Goal: Navigation & Orientation: Find specific page/section

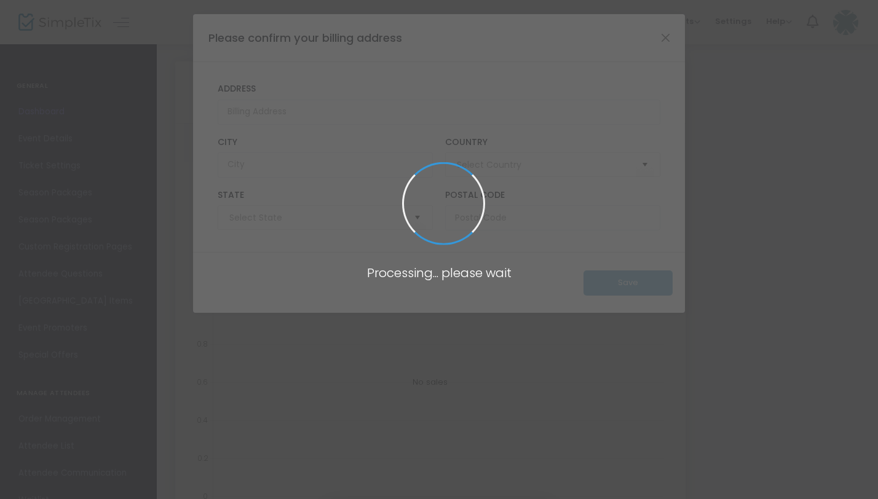
type input "[GEOGRAPHIC_DATA]"
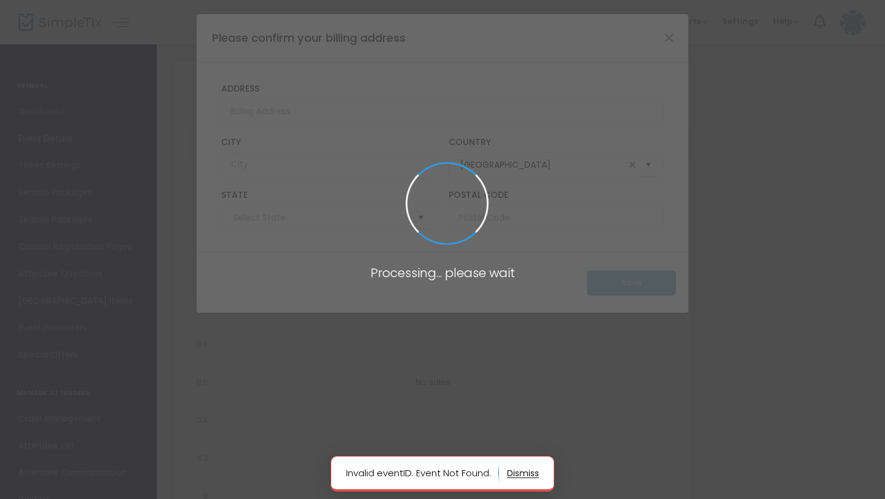
type input "[US_STATE]"
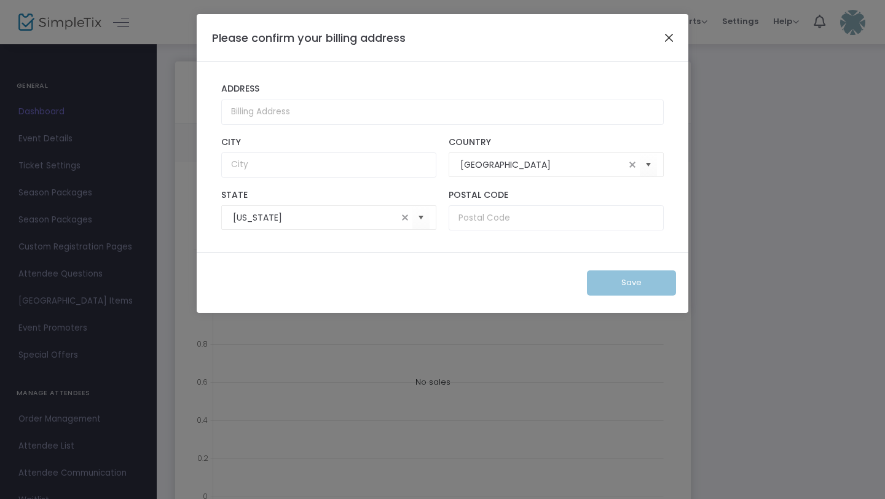
click at [668, 38] on button "Close" at bounding box center [669, 38] width 16 height 16
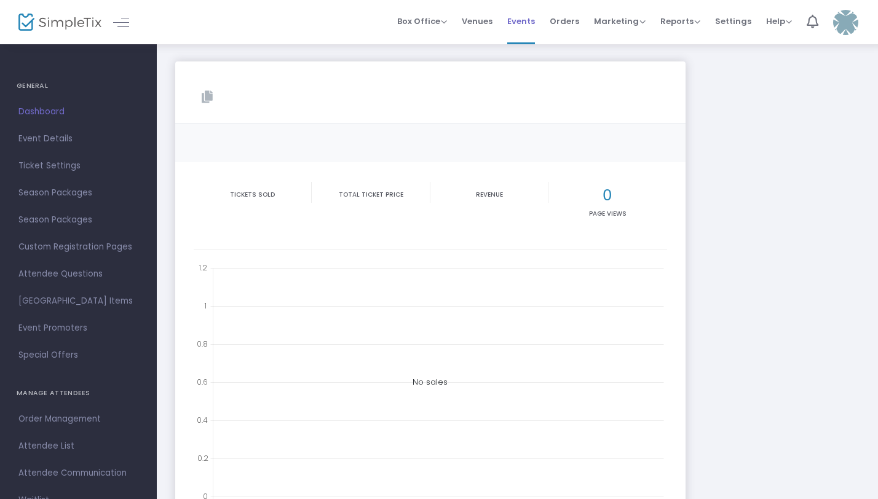
click at [524, 18] on span "Events" at bounding box center [521, 21] width 28 height 31
